Goal: Find specific page/section: Find specific page/section

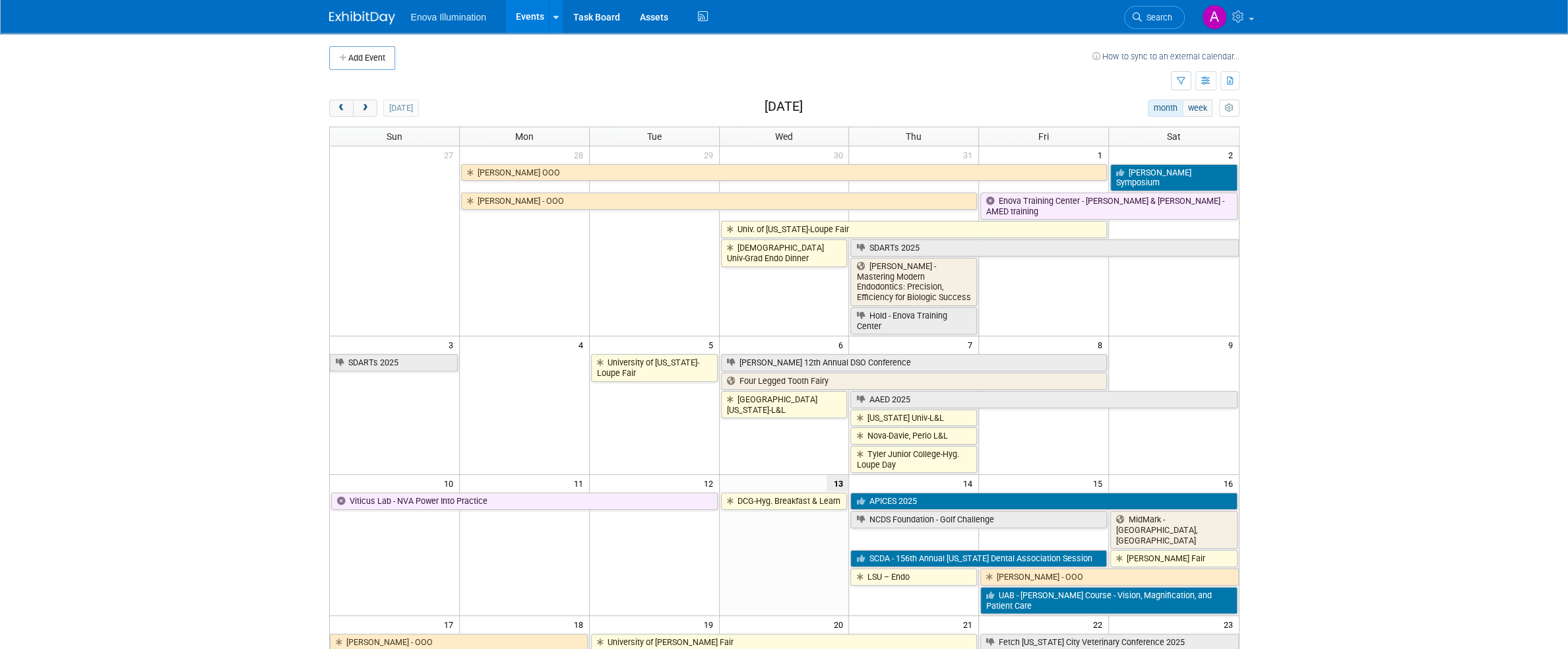
click at [1325, 307] on body "Enova Illumination Events Add Event Bulk Upload Events Shareable Event Boards R…" at bounding box center [784, 324] width 1568 height 649
click at [361, 116] on div "today month week August 2025" at bounding box center [784, 108] width 911 height 18
click at [368, 109] on span "next" at bounding box center [365, 108] width 10 height 9
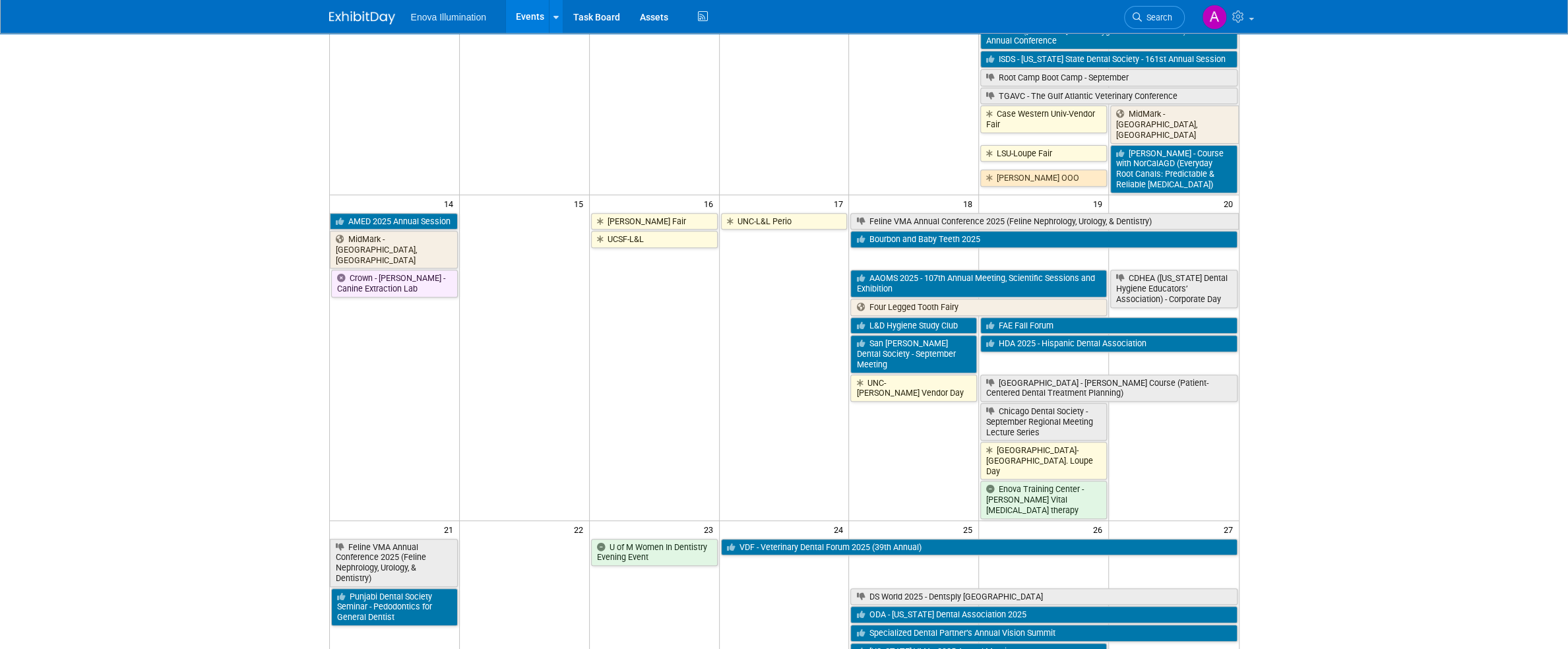
scroll to position [461, 0]
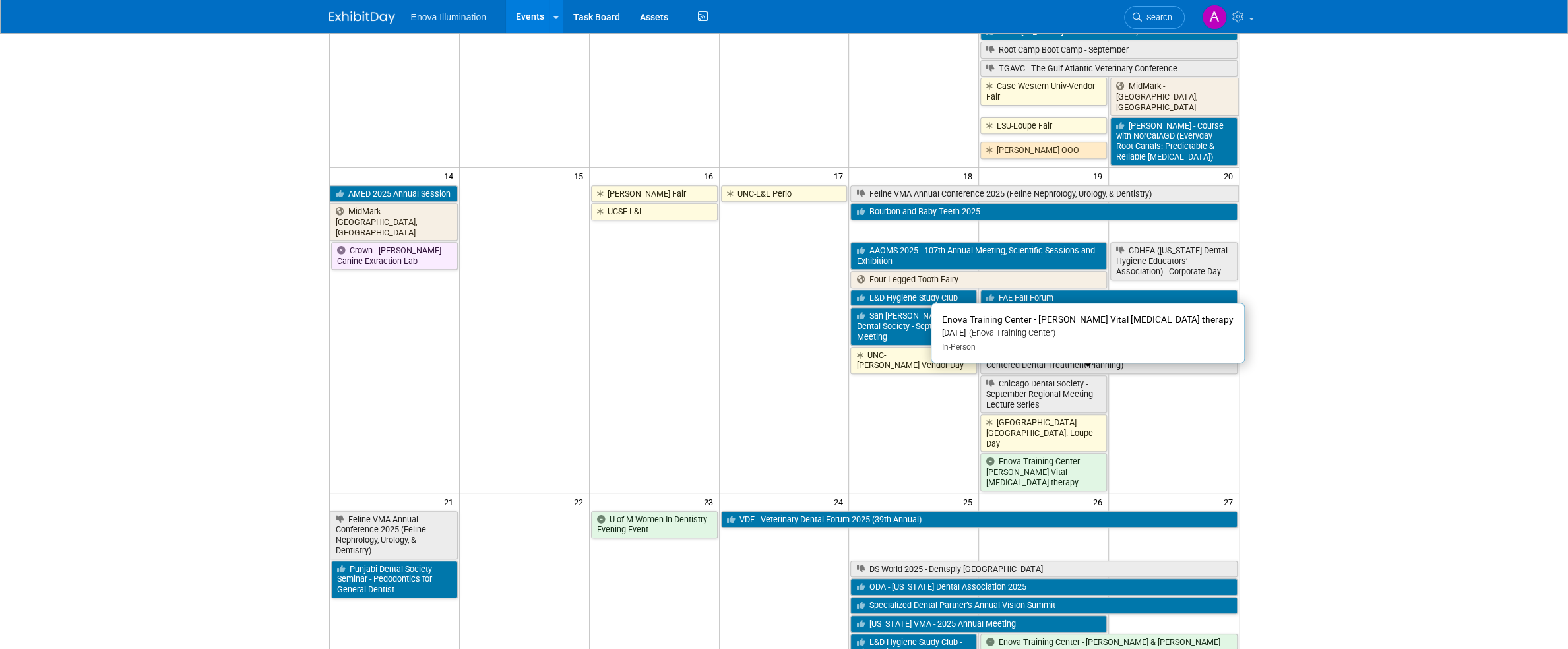
click at [1045, 453] on link "Enova Training Center - Dr. Tulkki Vital pulp therapy" at bounding box center [1043, 471] width 127 height 37
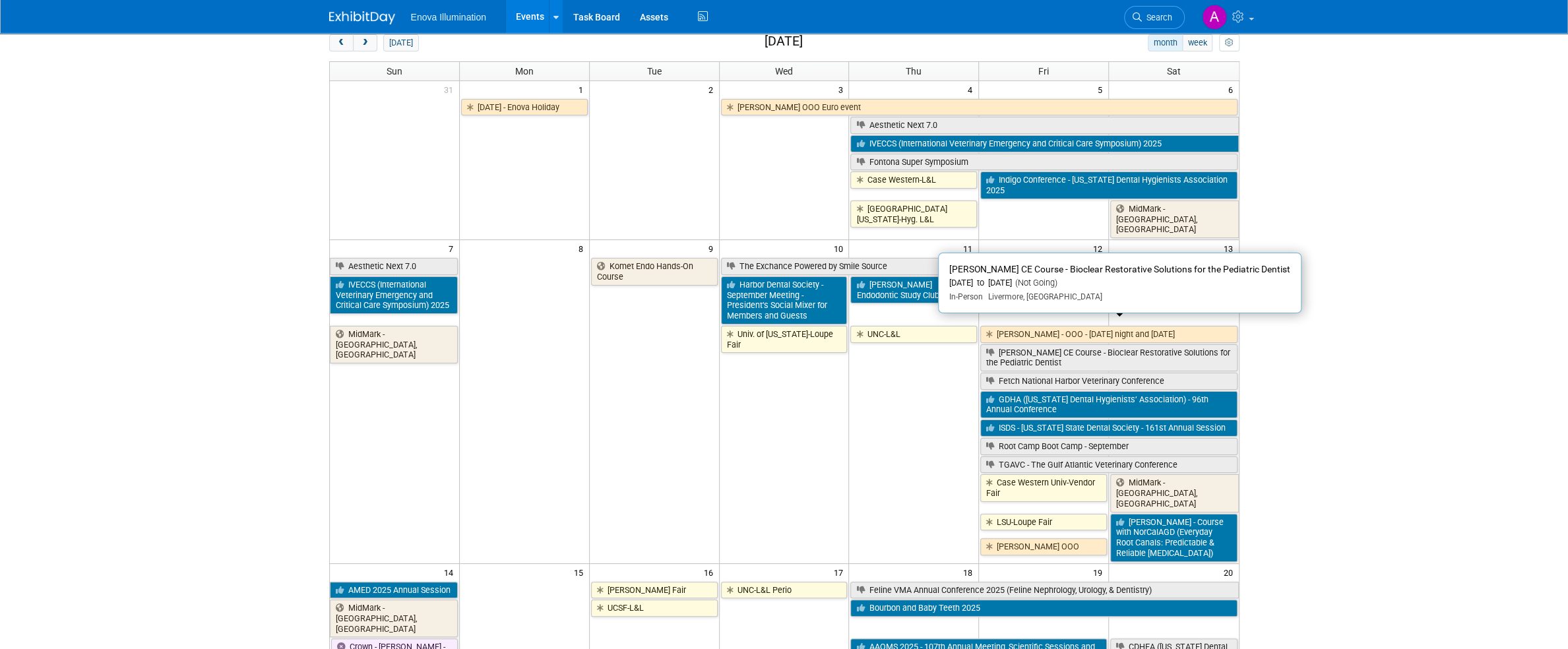
scroll to position [0, 0]
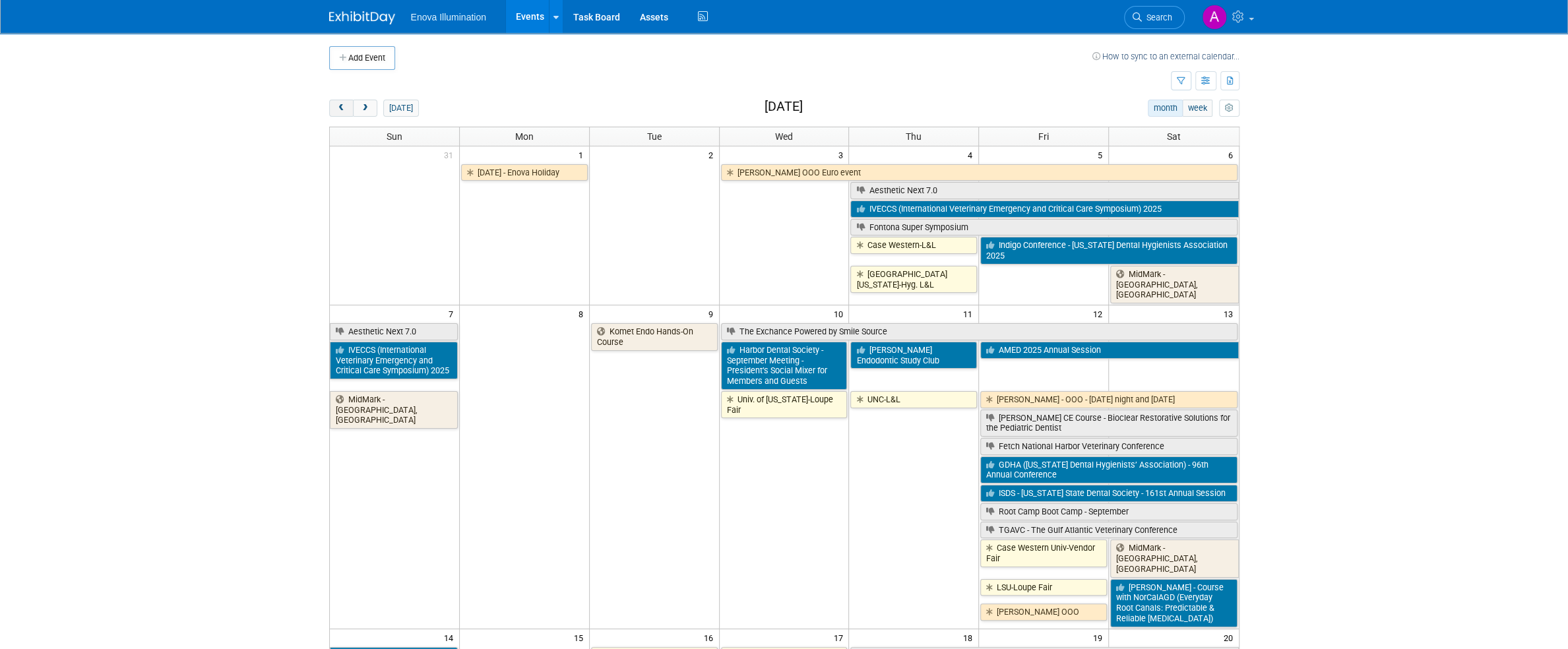
click at [336, 104] on span "prev" at bounding box center [341, 108] width 10 height 9
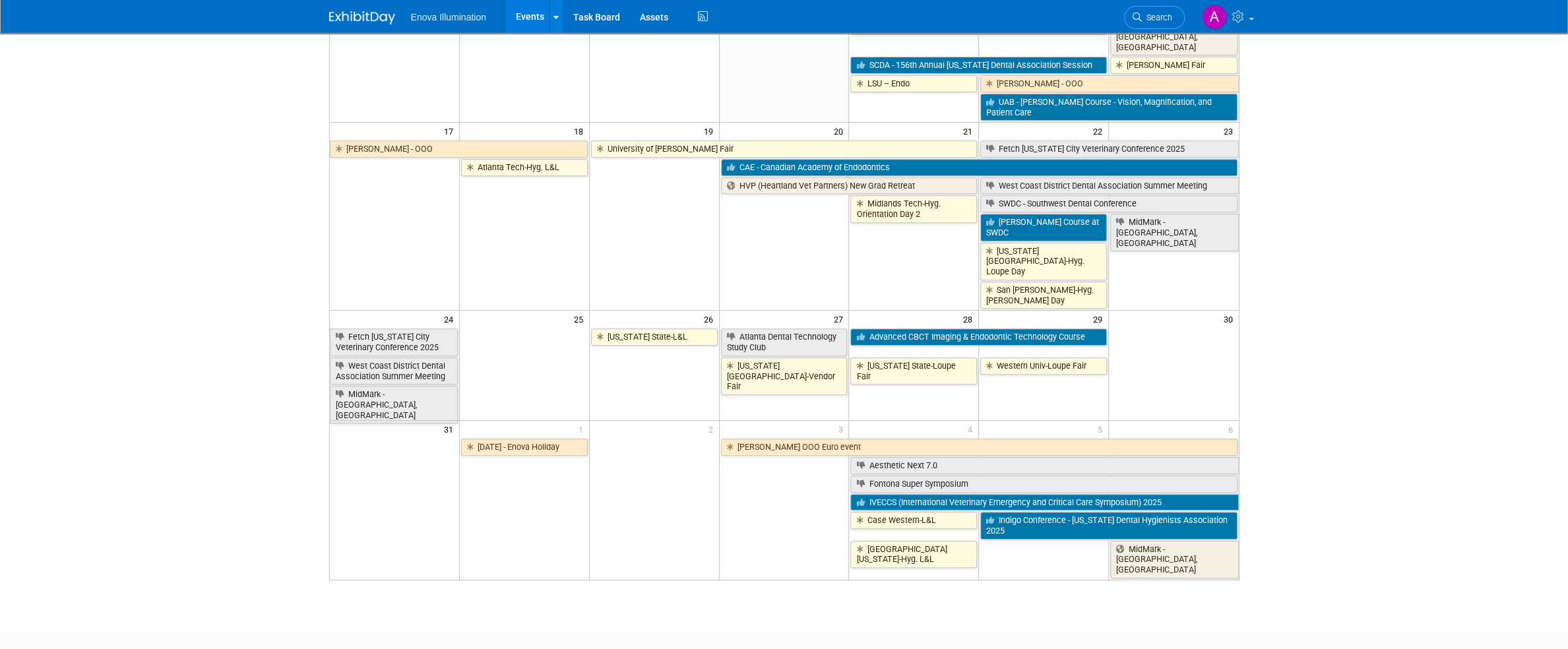
scroll to position [500, 0]
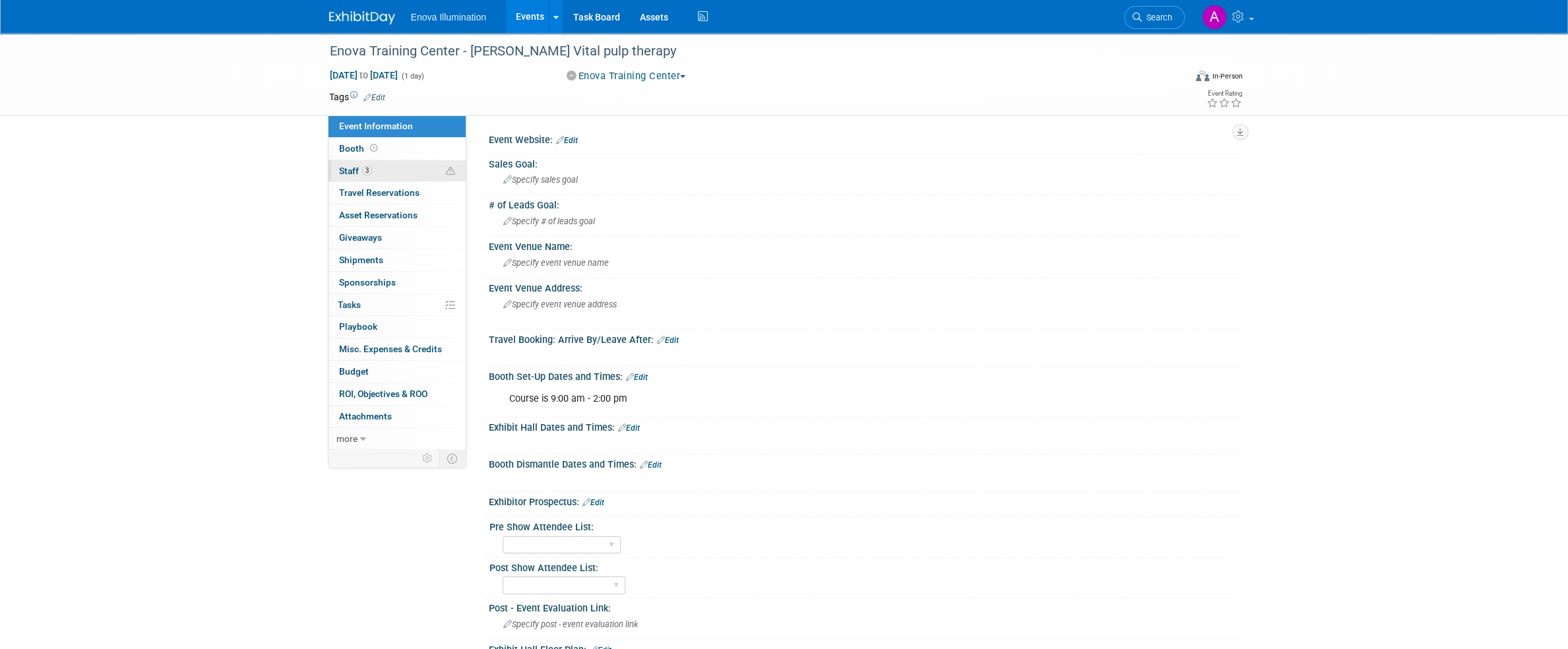
click at [400, 171] on link "3 Staff 3" at bounding box center [397, 171] width 138 height 22
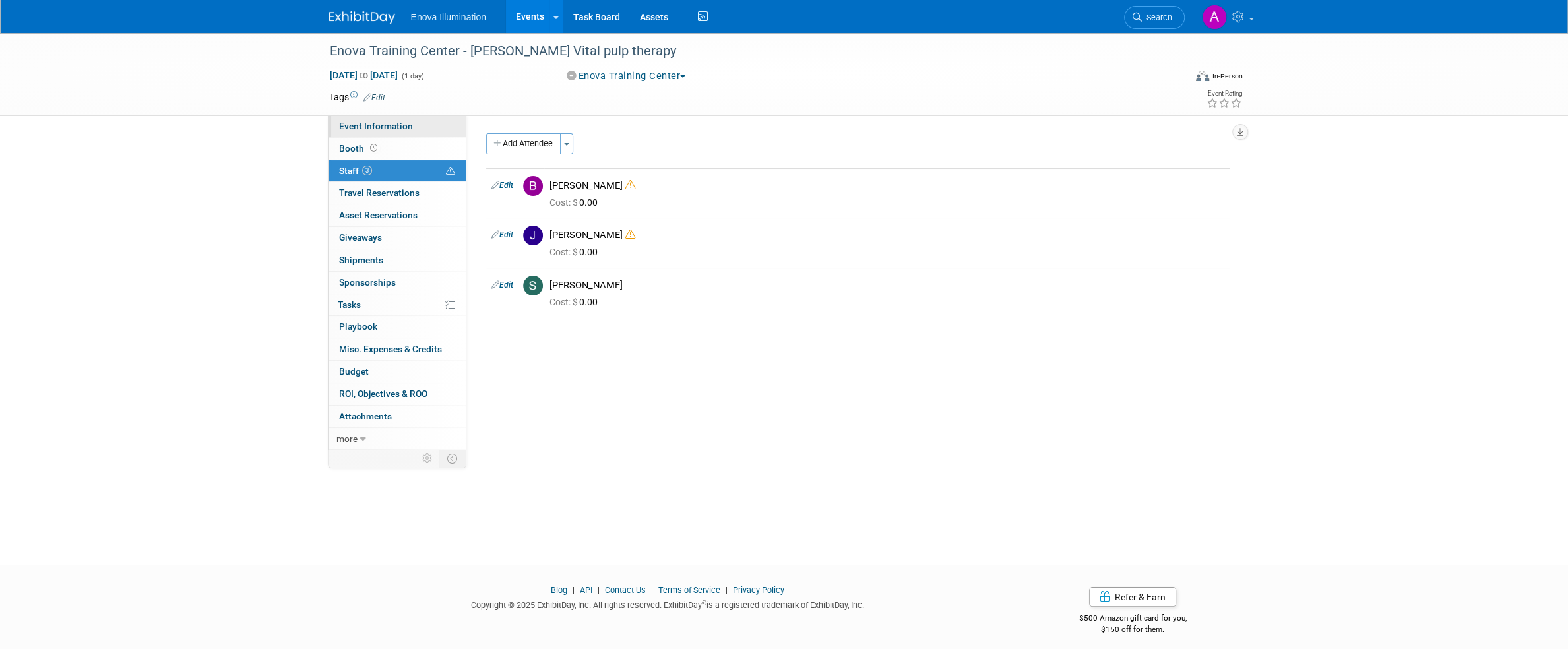
click at [403, 122] on span "Event Information" at bounding box center [375, 126] width 74 height 11
